Goal: Information Seeking & Learning: Learn about a topic

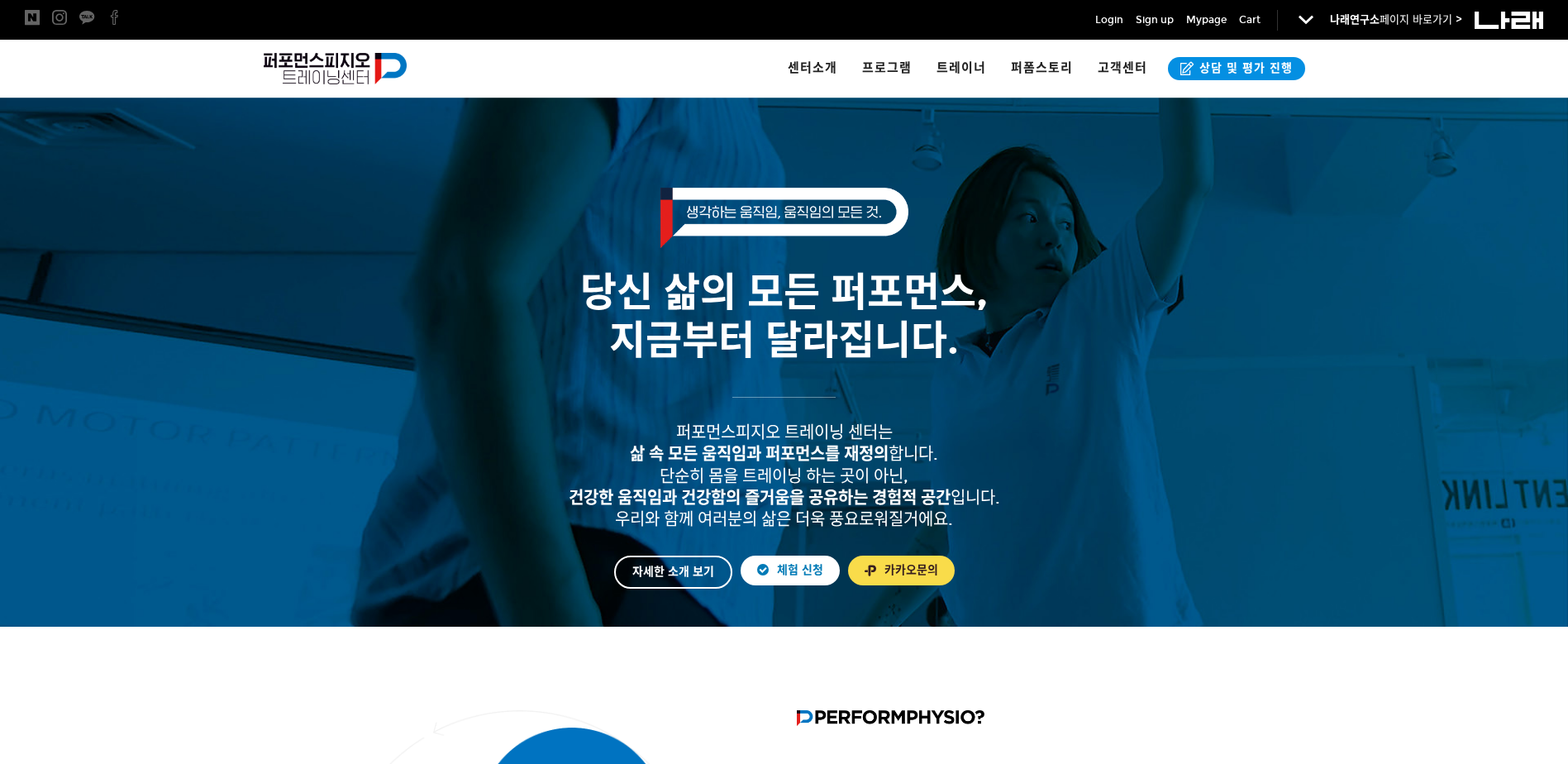
click at [1195, 647] on div at bounding box center [784, 644] width 1033 height 10
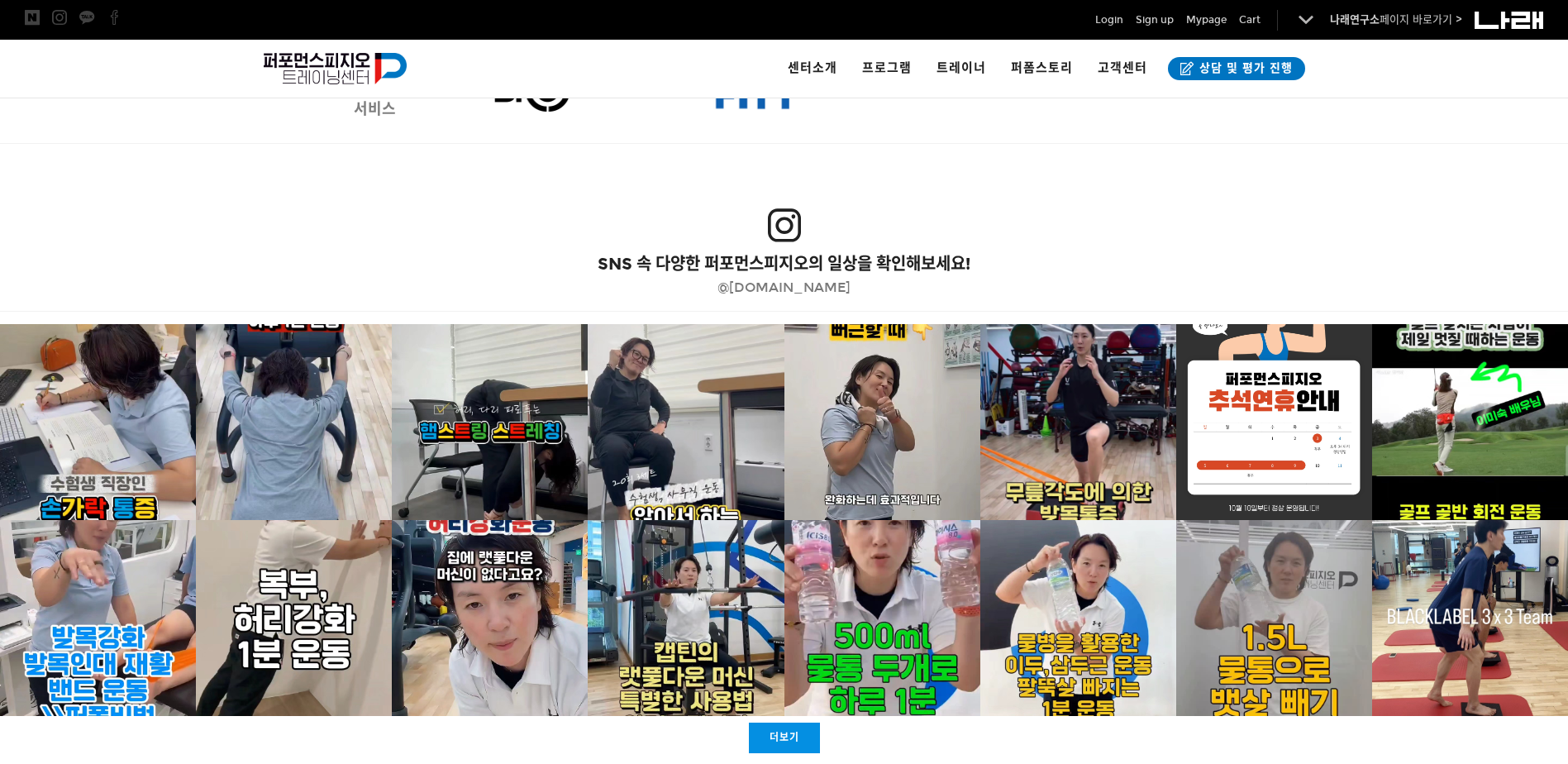
scroll to position [3178, 0]
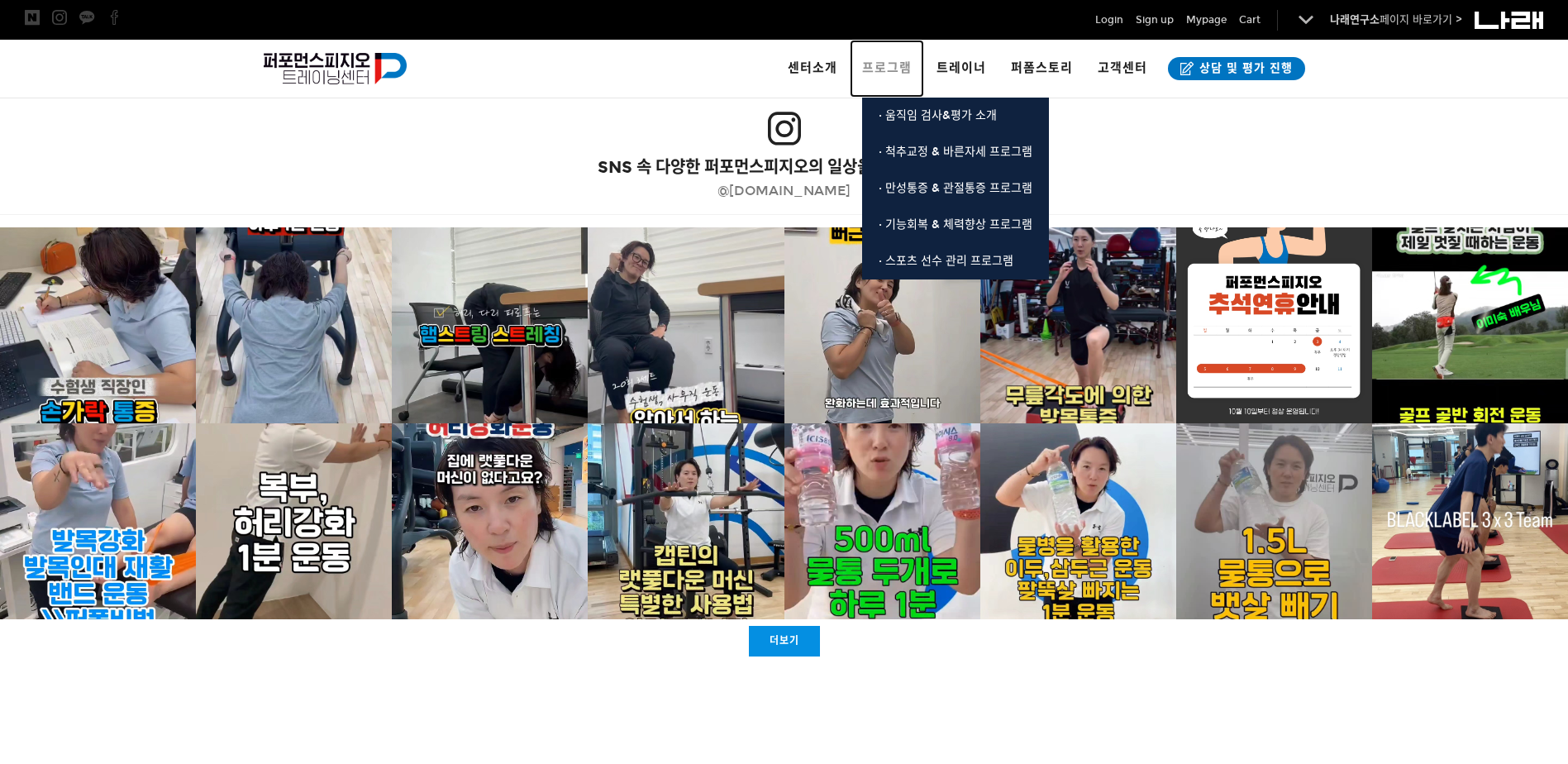
click at [907, 68] on span "프로그램" at bounding box center [887, 68] width 50 height 15
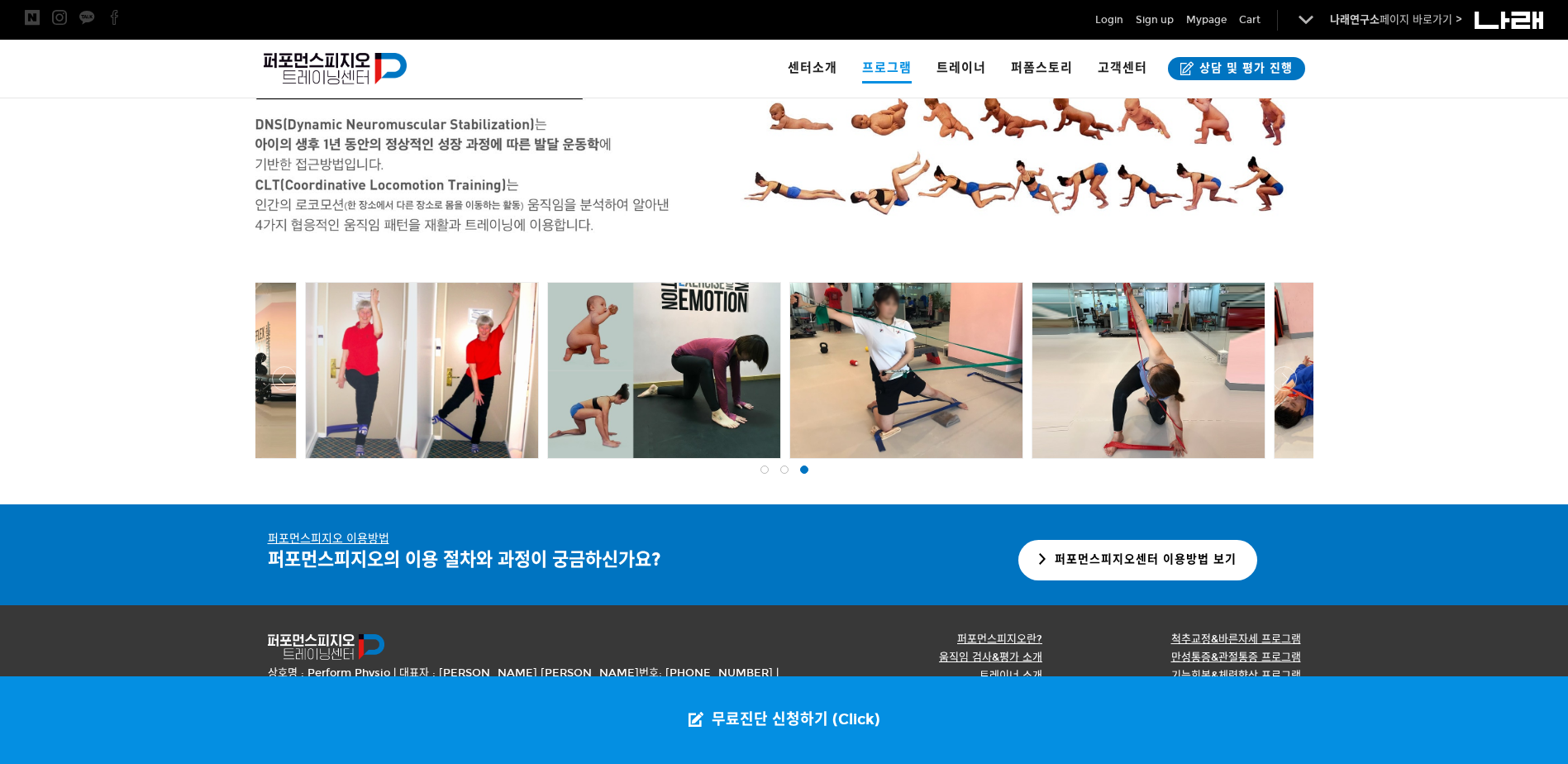
scroll to position [3176, 0]
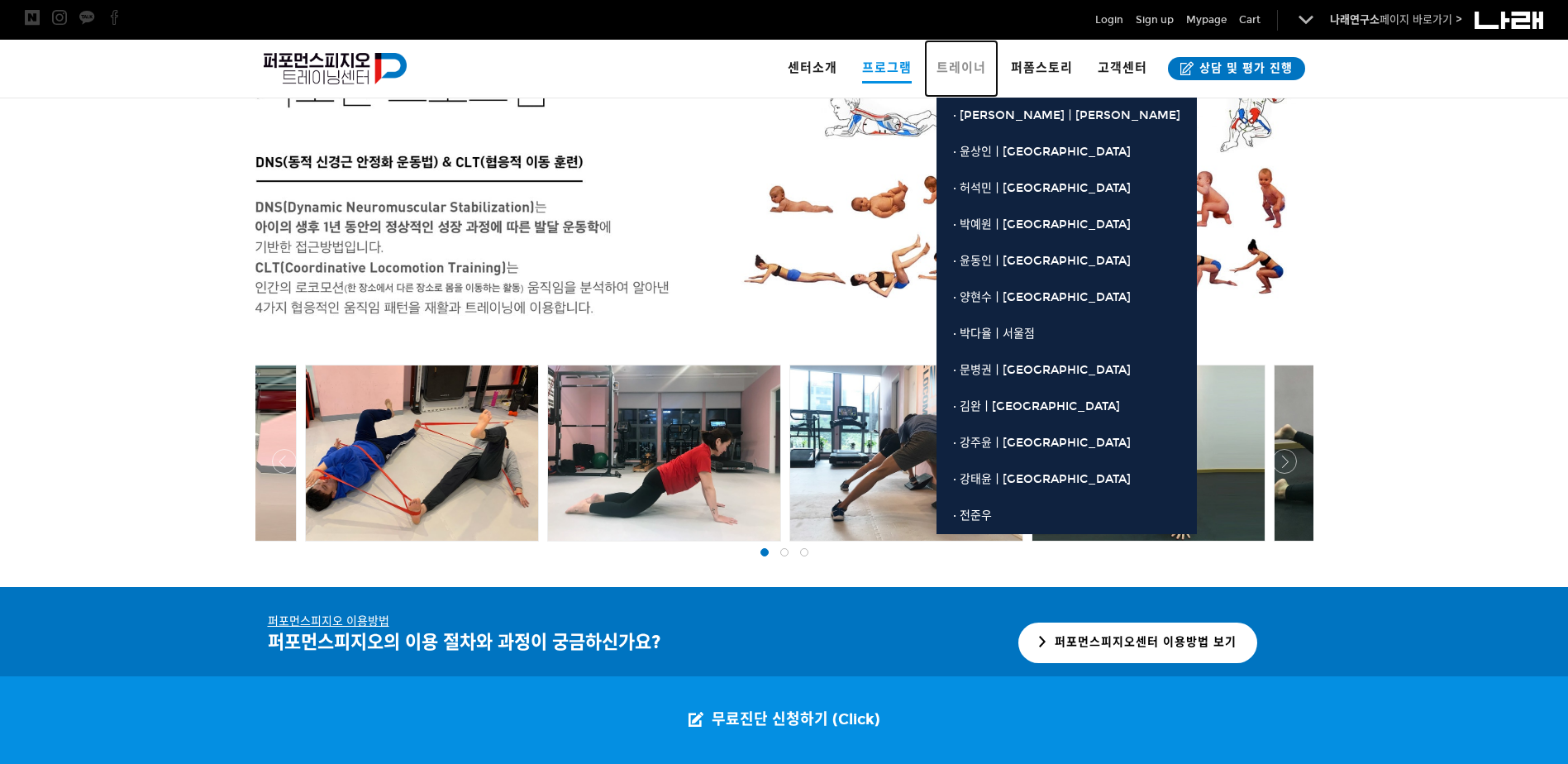
click at [971, 72] on span "트레이너" at bounding box center [961, 68] width 50 height 15
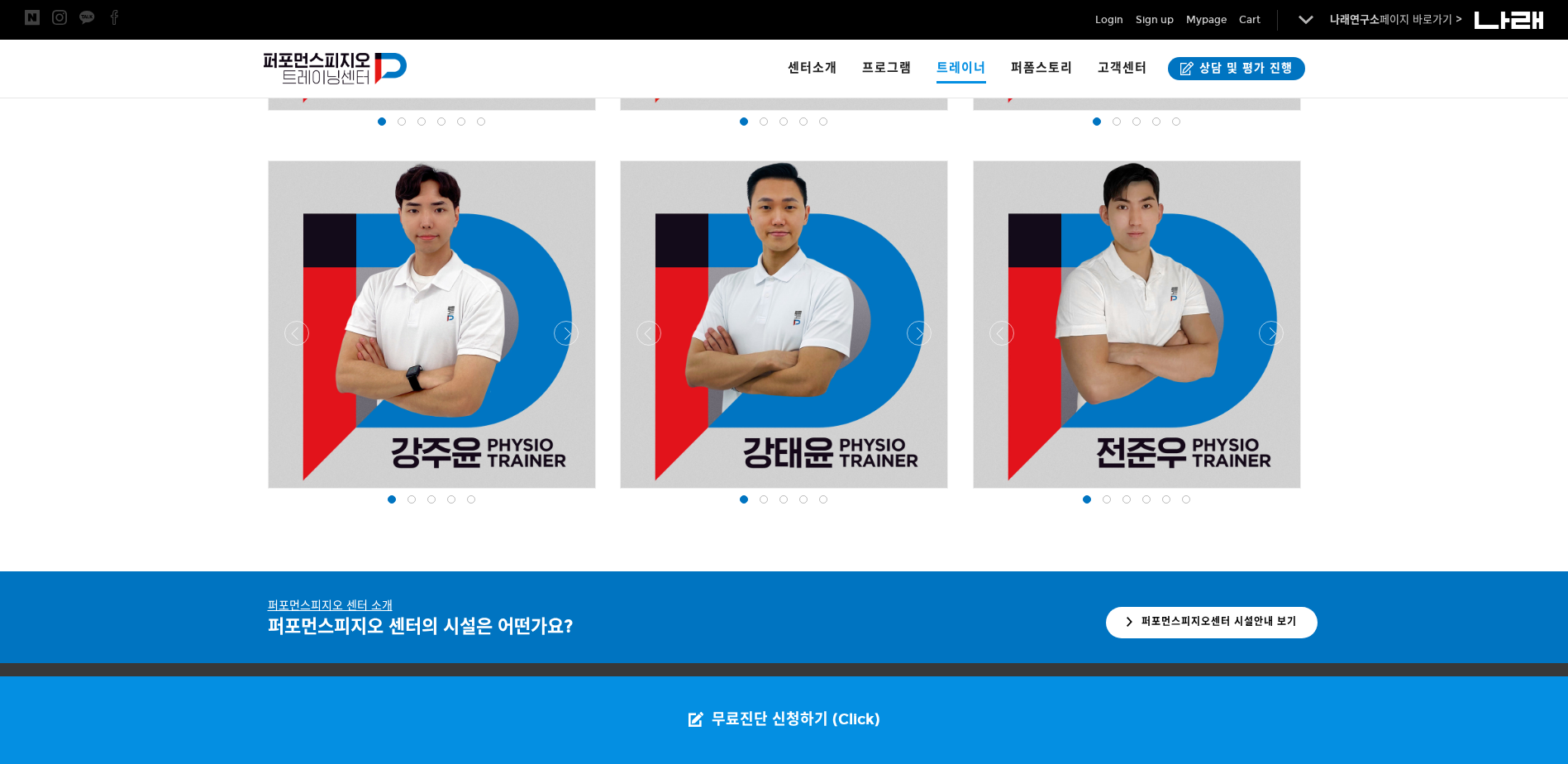
scroll to position [2207, 0]
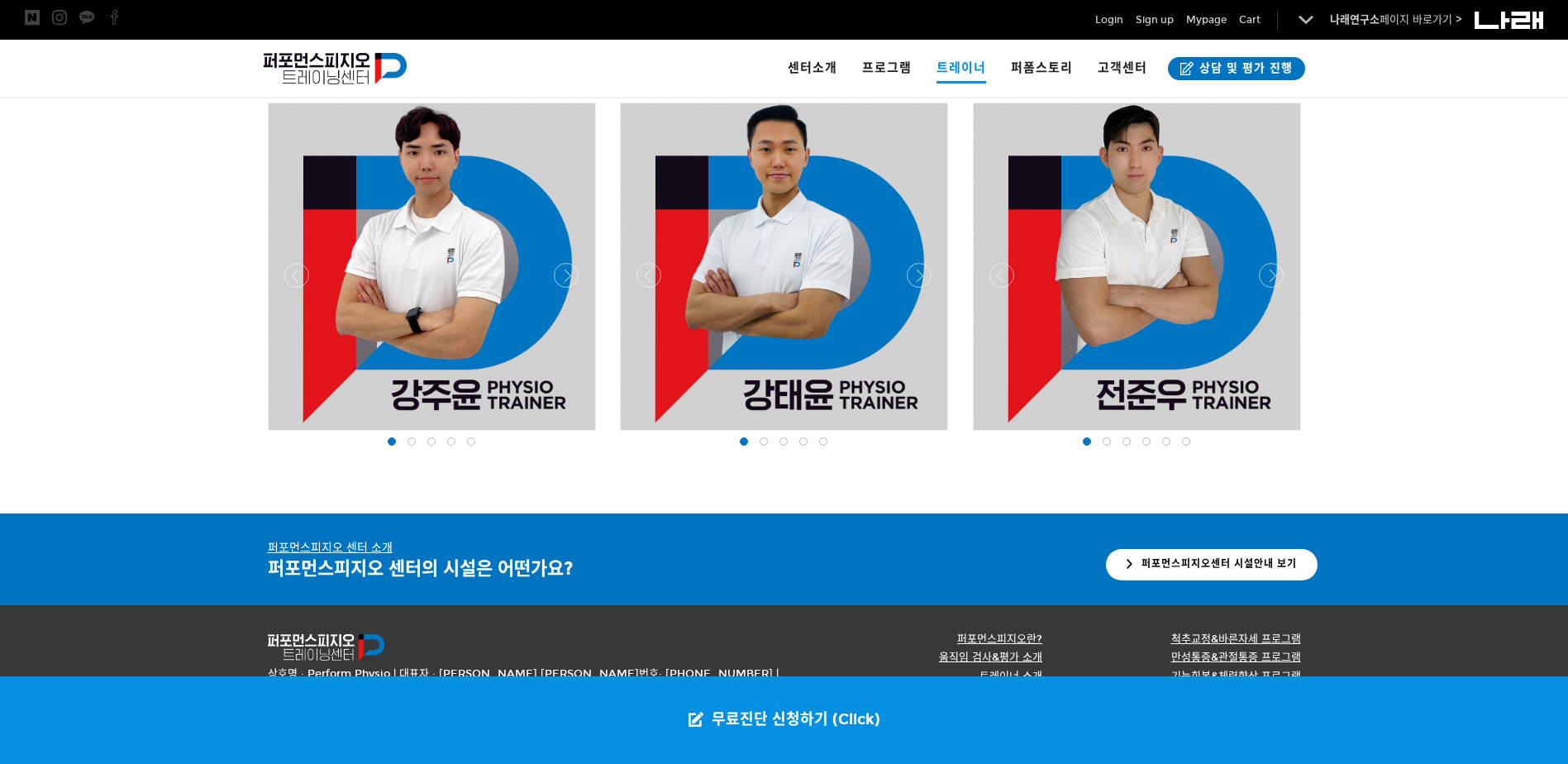
click at [1266, 435] on div at bounding box center [1137, 435] width 337 height 0
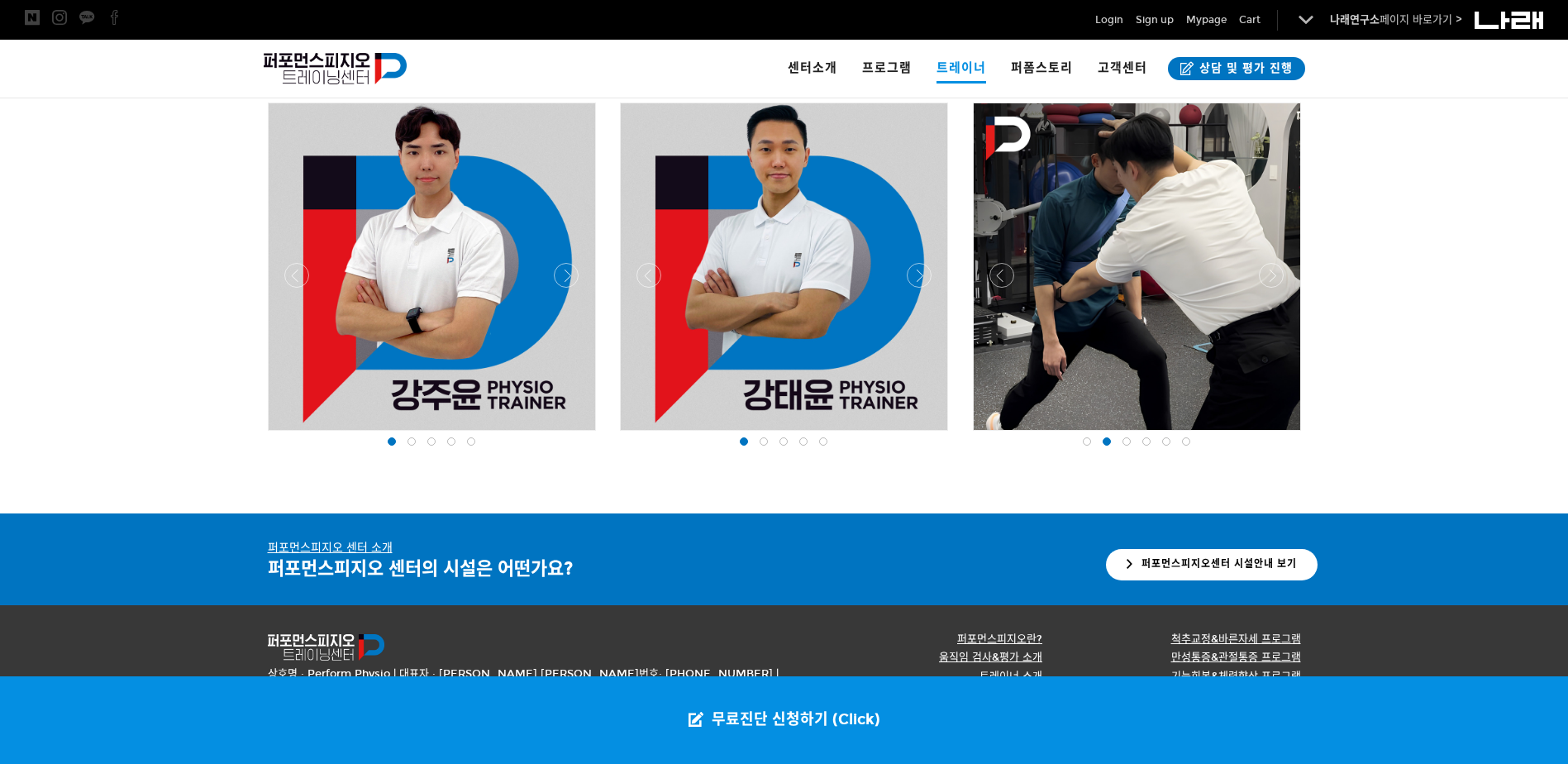
click at [1266, 435] on div at bounding box center [1137, 435] width 337 height 0
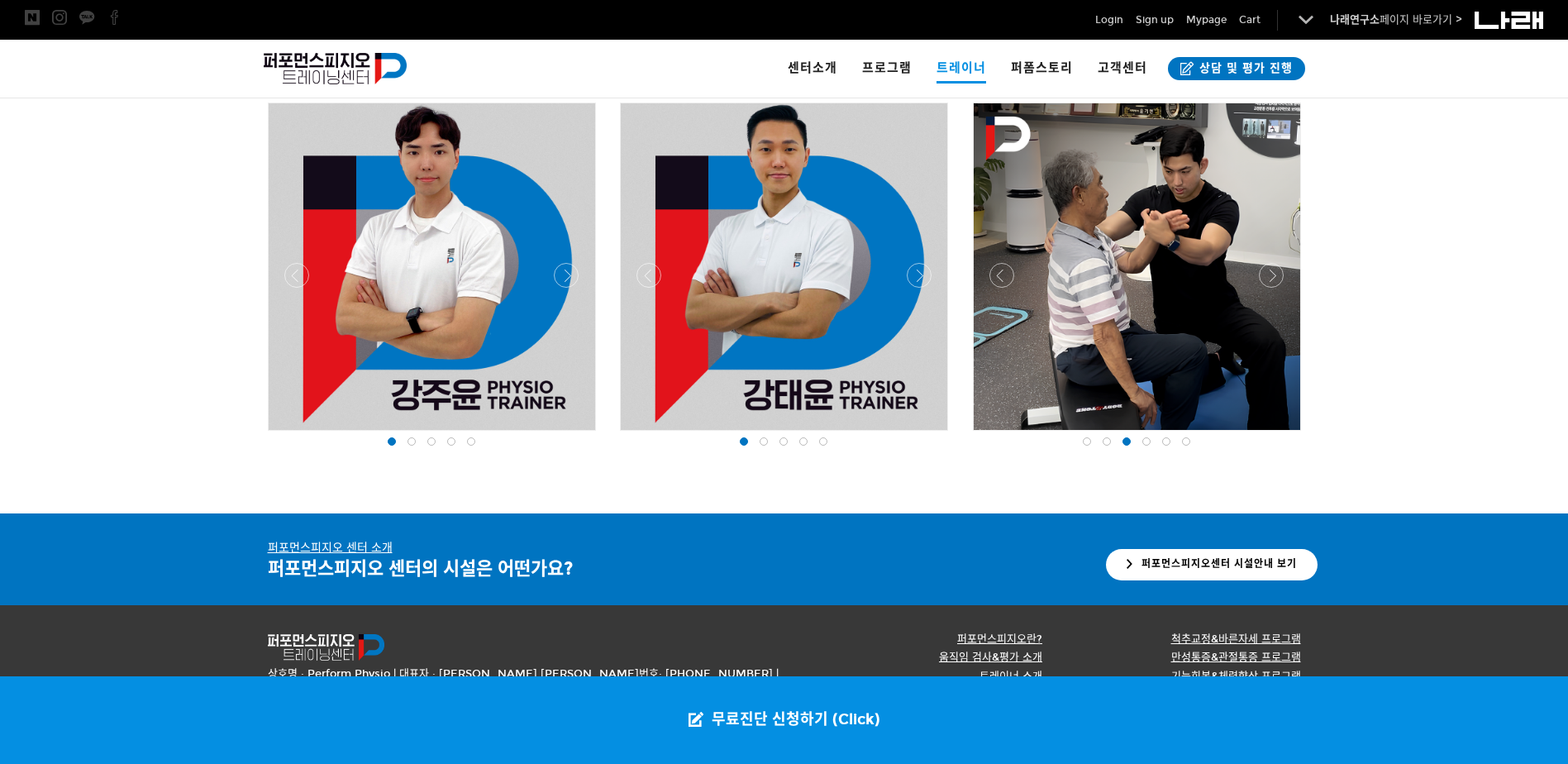
click at [1266, 435] on div at bounding box center [1137, 435] width 337 height 0
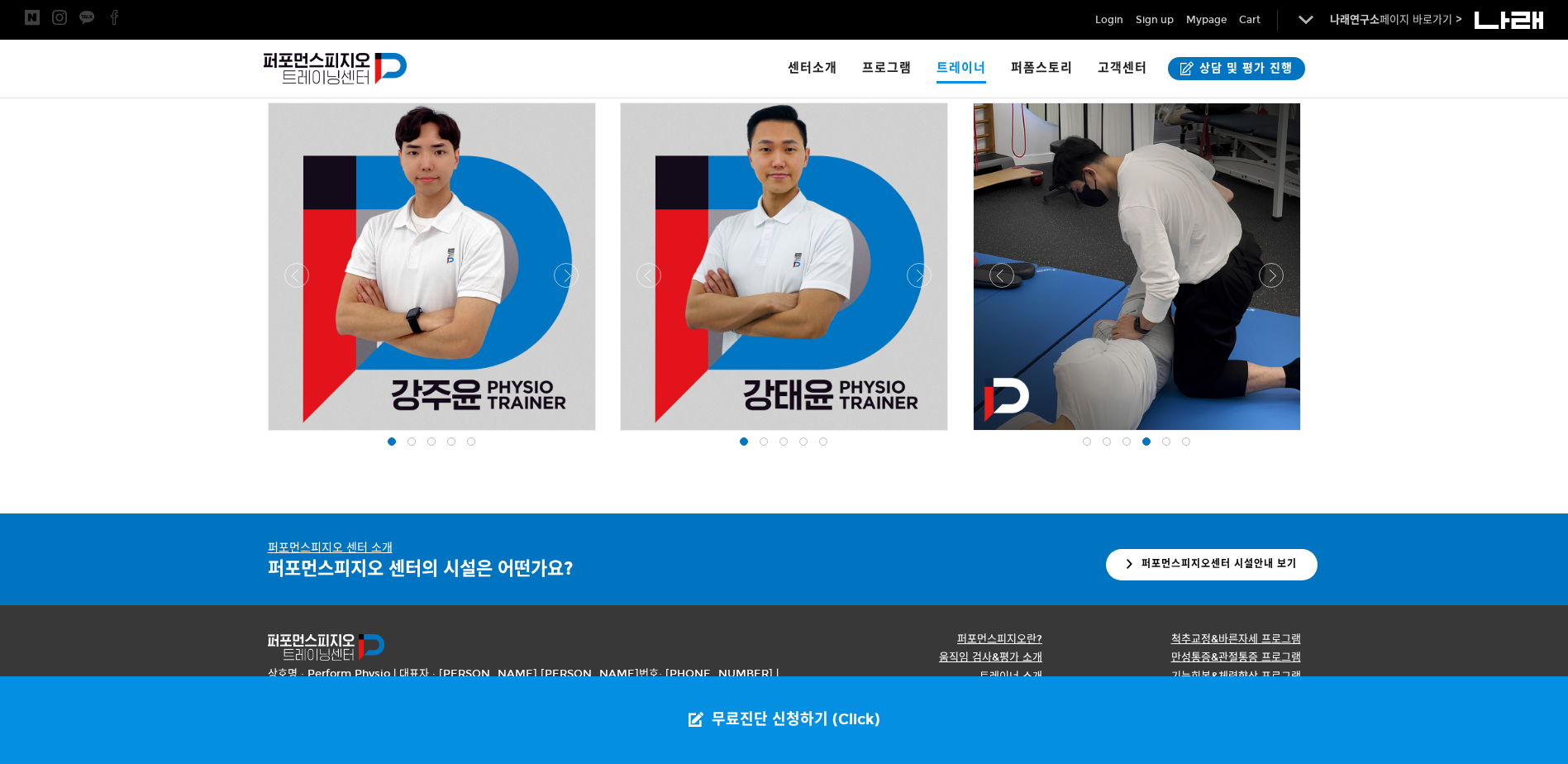
click at [1266, 435] on div at bounding box center [1137, 435] width 337 height 0
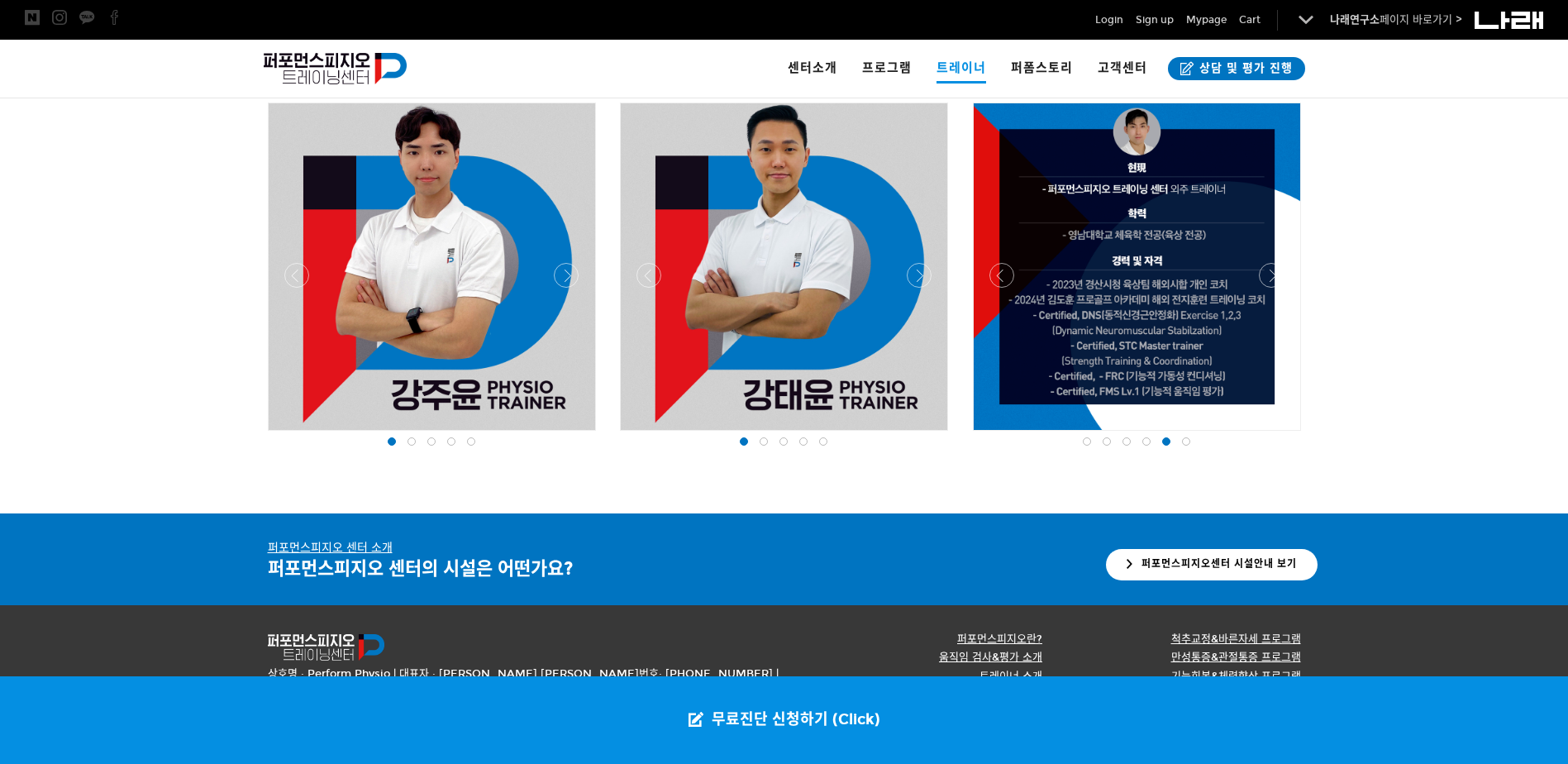
click at [1266, 435] on div at bounding box center [1137, 435] width 337 height 0
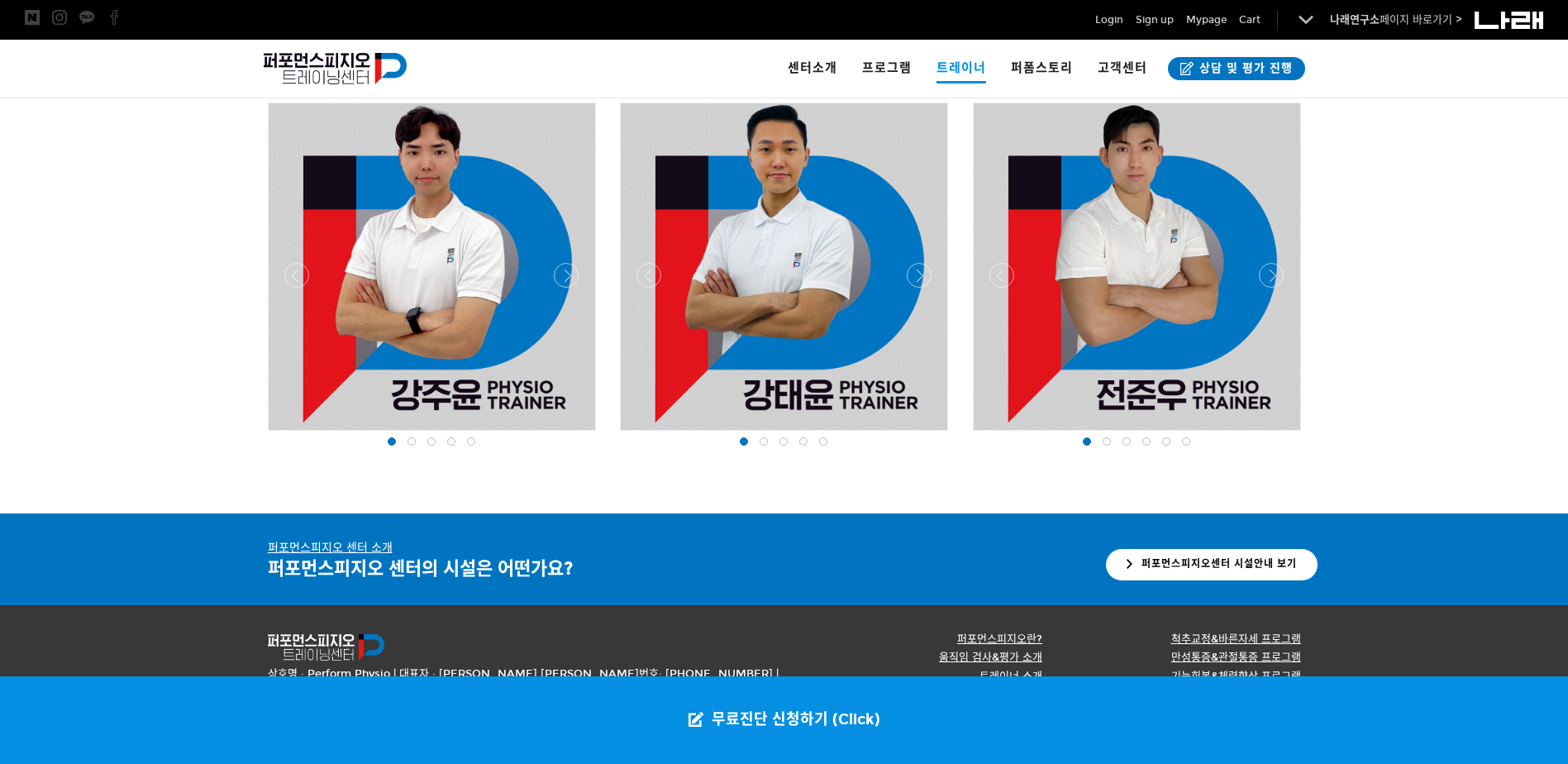
click at [1266, 435] on div at bounding box center [1137, 435] width 337 height 0
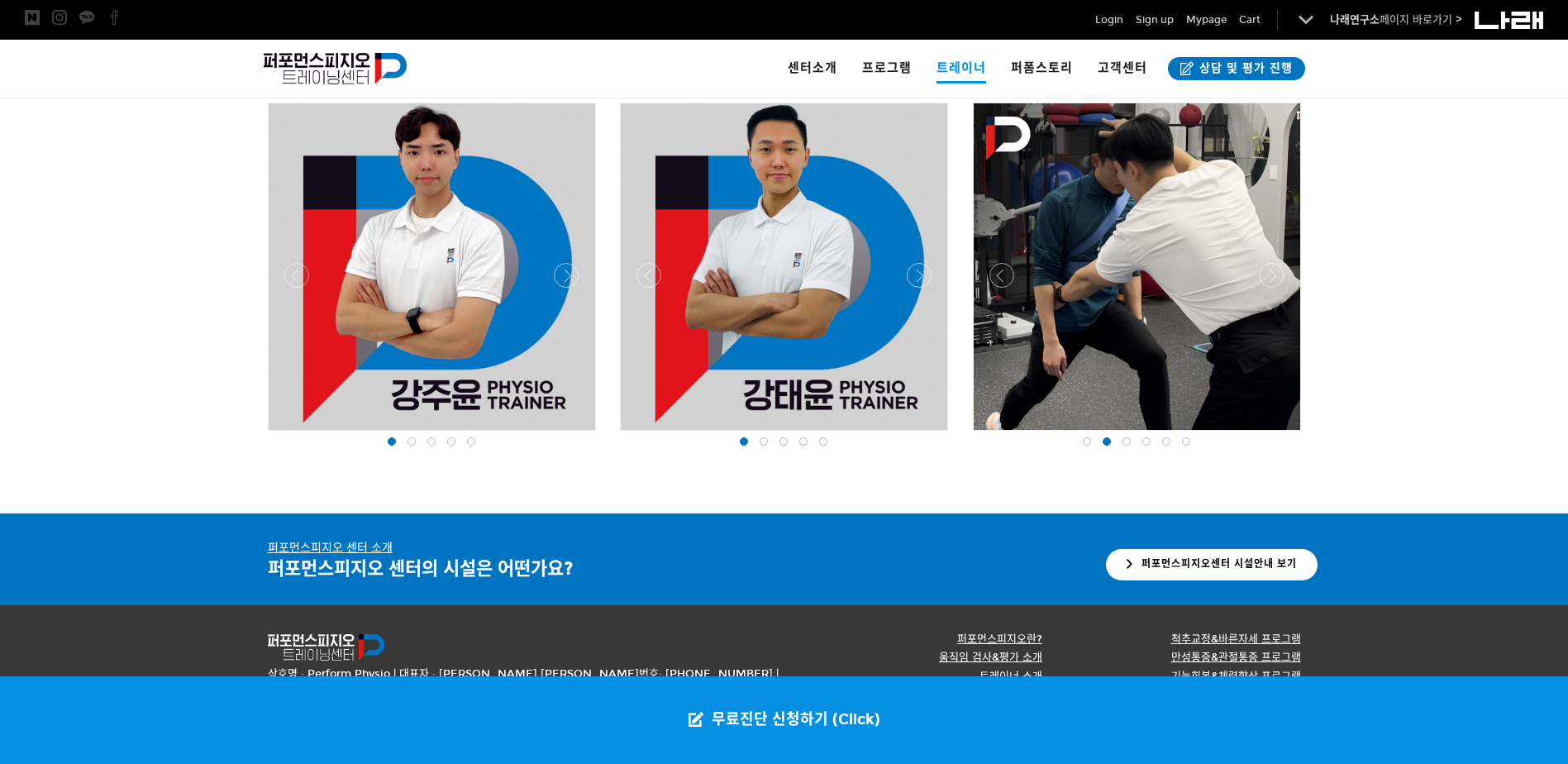
click at [997, 435] on div at bounding box center [1137, 435] width 337 height 0
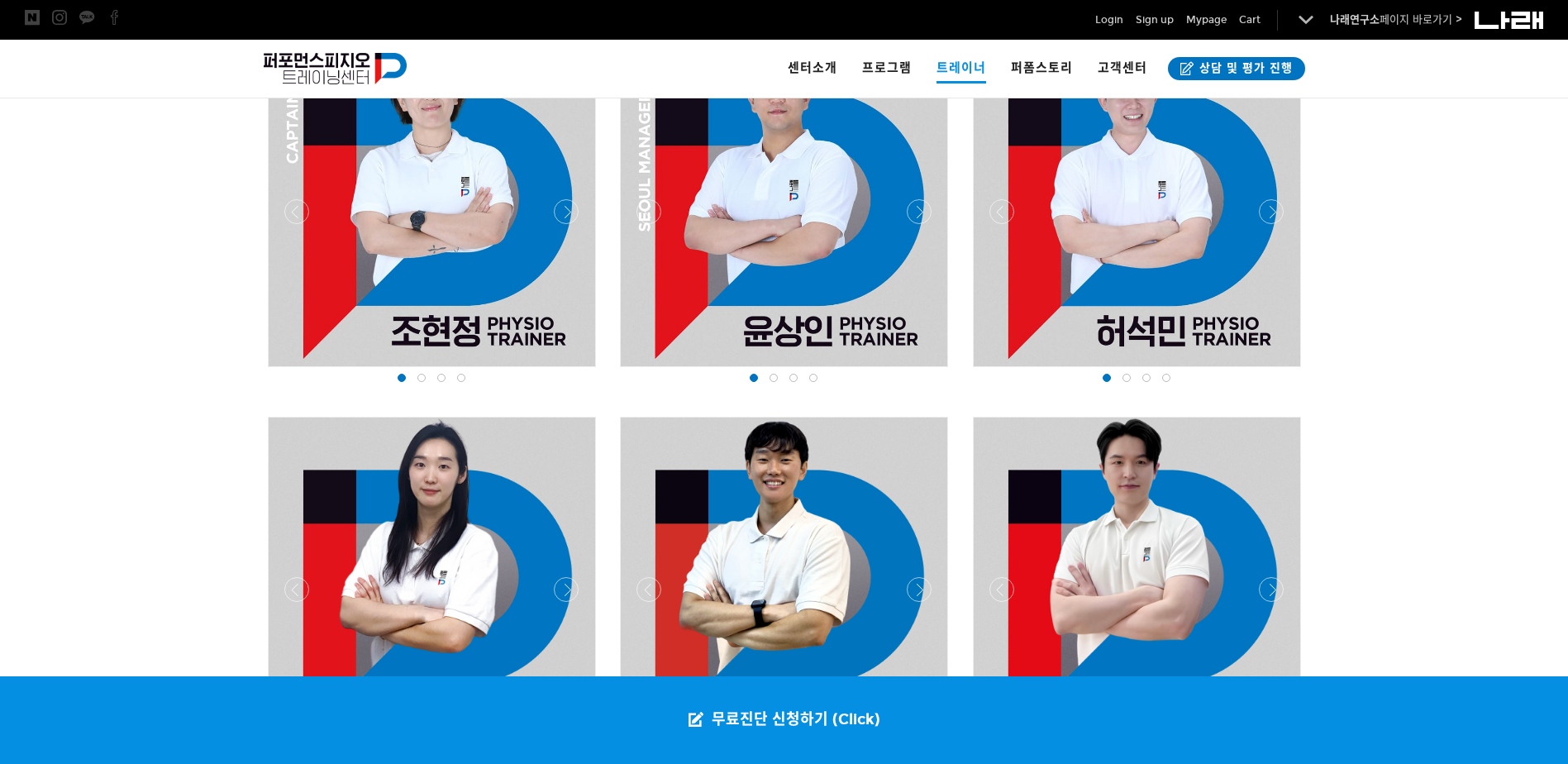
scroll to position [967, 0]
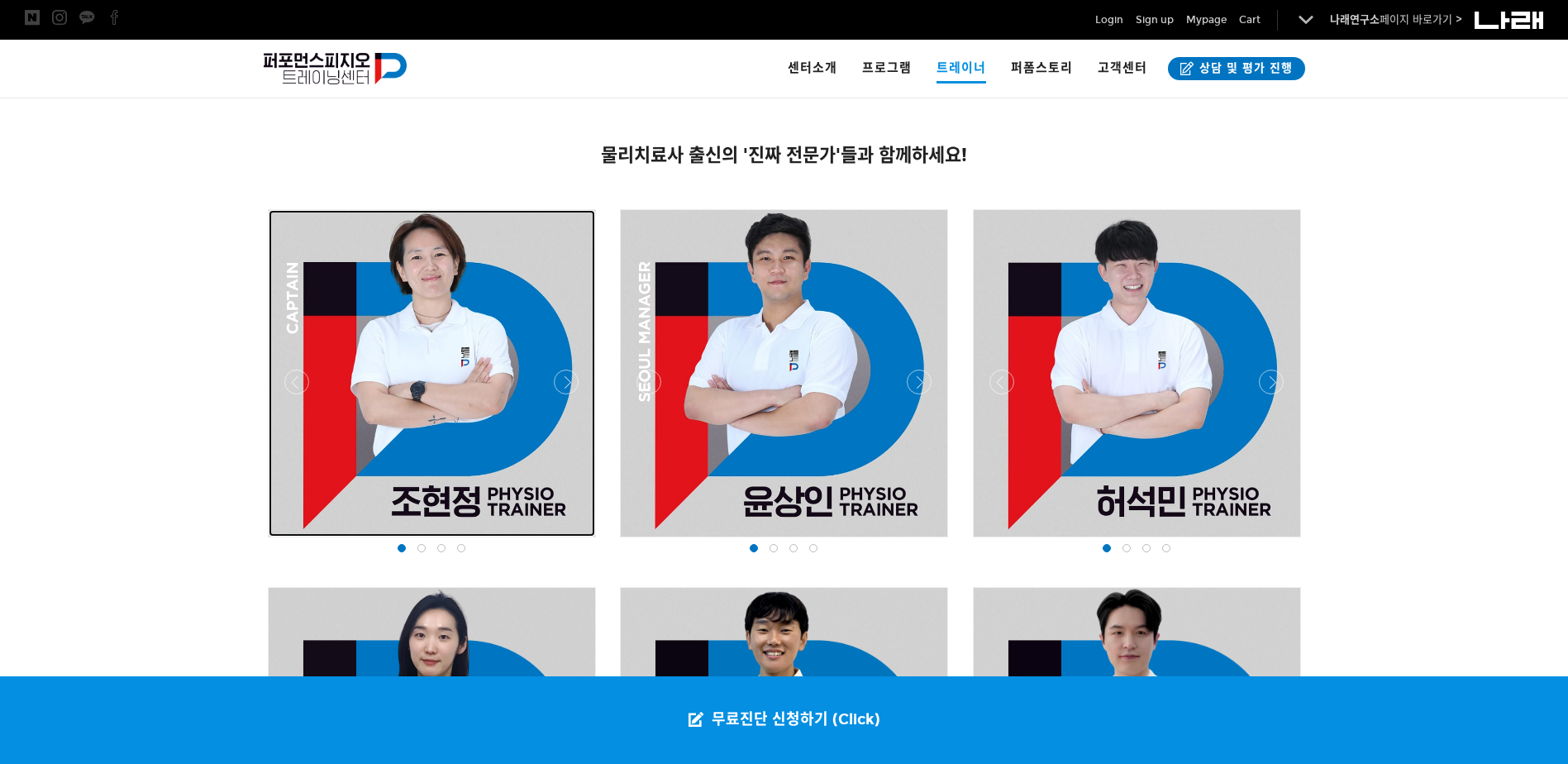
click at [550, 376] on div at bounding box center [431, 373] width 327 height 327
click at [553, 376] on div at bounding box center [431, 373] width 327 height 327
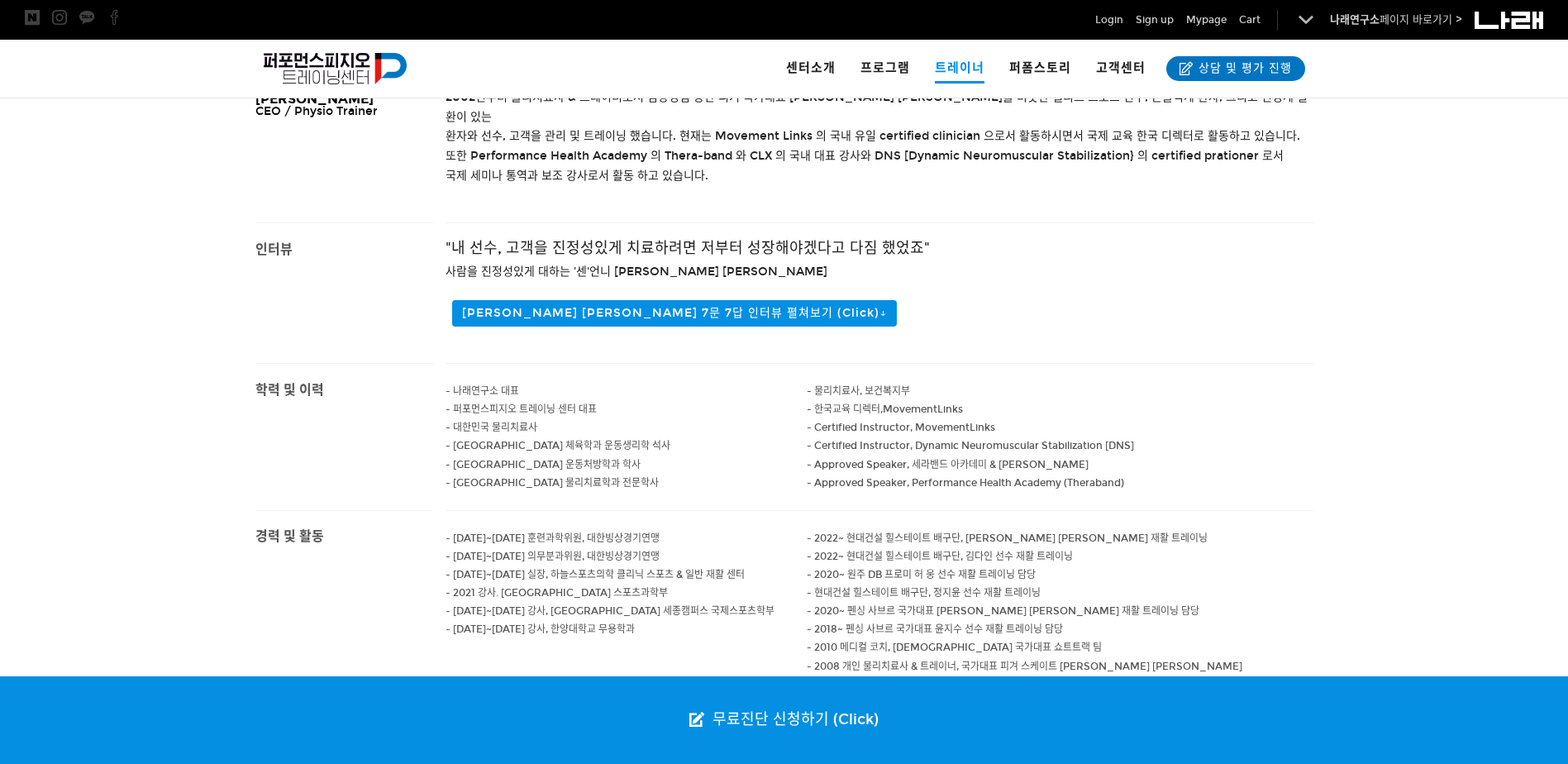
scroll to position [578, 0]
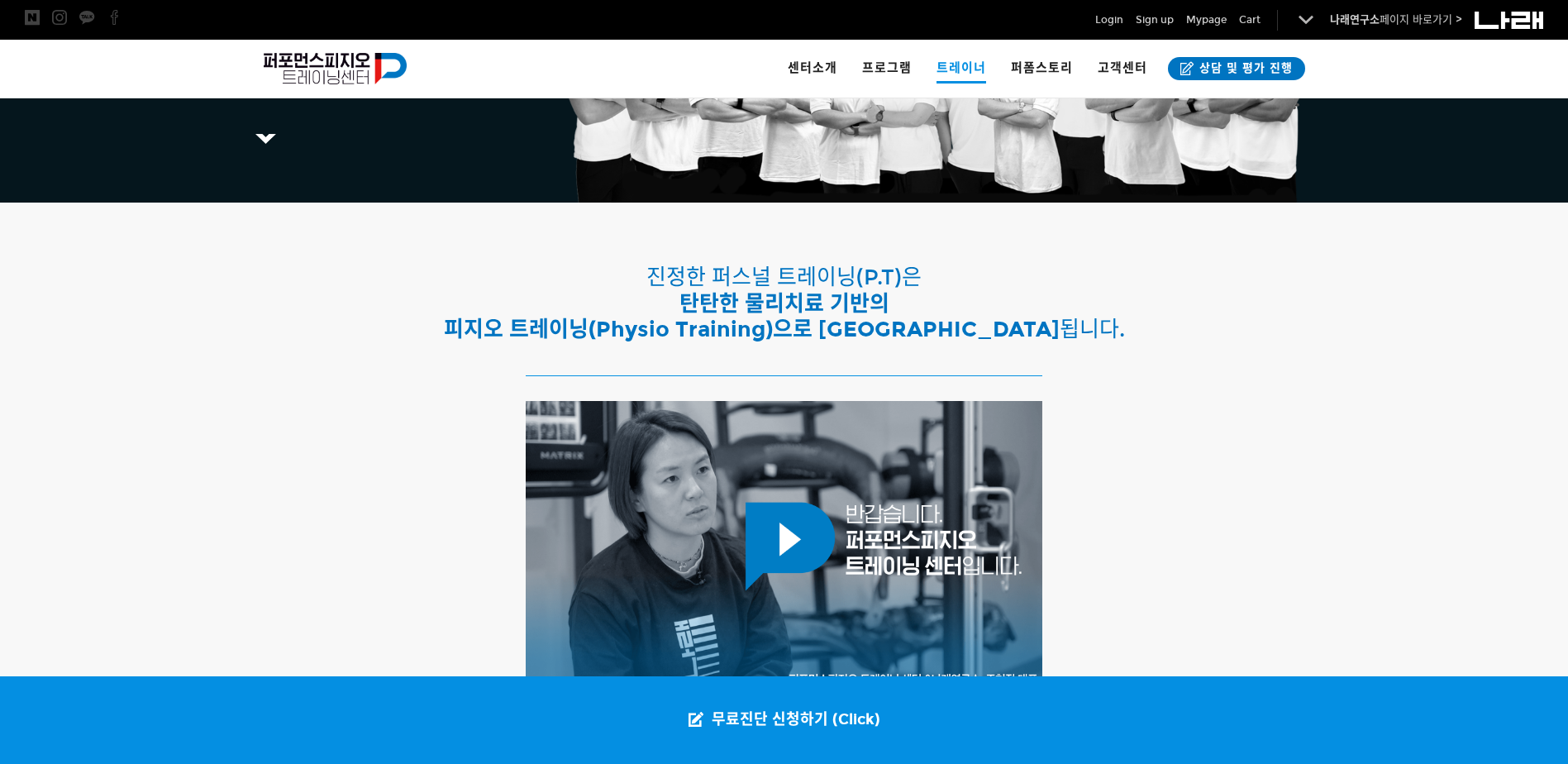
scroll to position [156, 0]
